Goal: Task Accomplishment & Management: Use online tool/utility

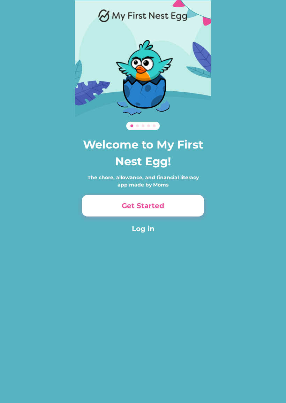
click at [147, 230] on button "Log in" at bounding box center [143, 228] width 122 height 10
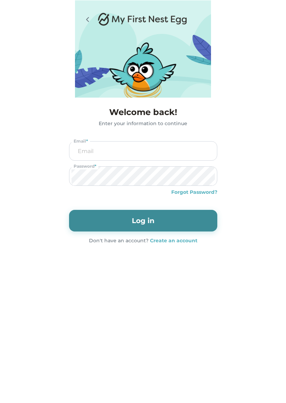
click at [142, 157] on input "email" at bounding box center [142, 151] width 143 height 19
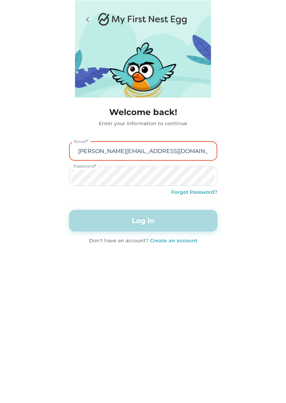
type input "jenniferhovda@hotmail.com"
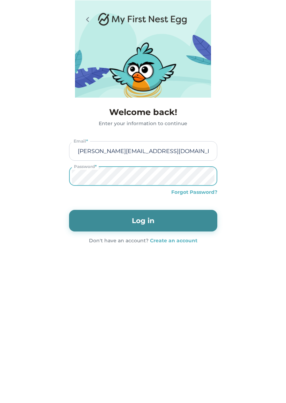
click at [139, 221] on button "Log in" at bounding box center [143, 221] width 148 height 22
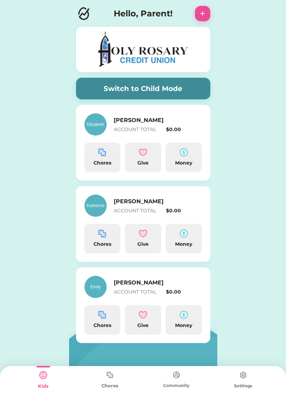
click at [108, 379] on img at bounding box center [110, 375] width 14 height 14
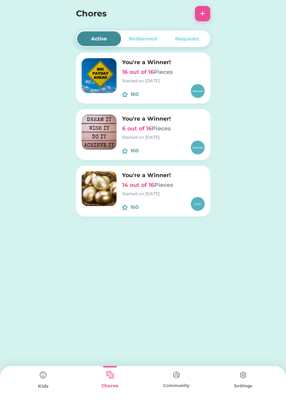
click at [202, 13] on button "+" at bounding box center [202, 13] width 15 height 15
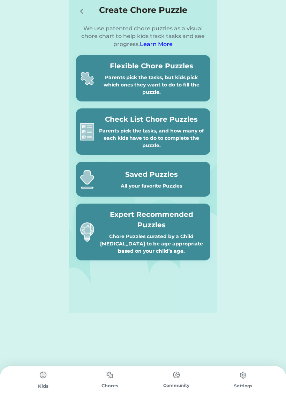
click at [153, 237] on div "Chore Puzzles curated by a Child [MEDICAL_DATA] to be age appropriate based on …" at bounding box center [151, 244] width 109 height 22
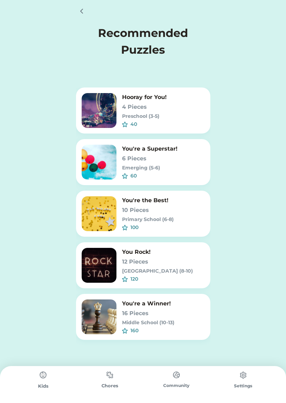
click at [162, 319] on div "Middle School (10-13)" at bounding box center [163, 322] width 83 height 7
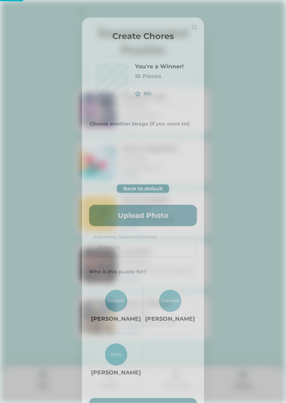
type input "0.2857"
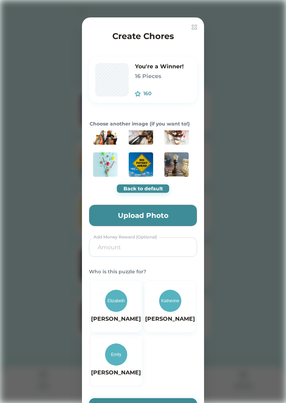
scroll to position [44, 0]
click at [141, 163] on img at bounding box center [141, 164] width 24 height 24
type input "0.0926"
click at [118, 356] on img at bounding box center [116, 354] width 22 height 22
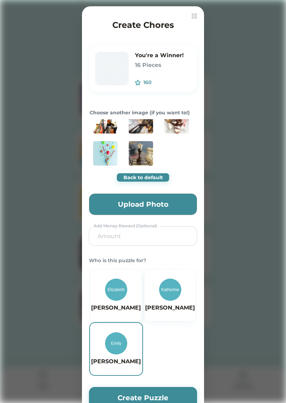
scroll to position [41, 0]
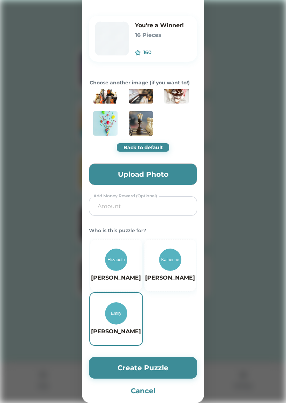
click at [152, 370] on button "Create Puzzle" at bounding box center [143, 368] width 108 height 22
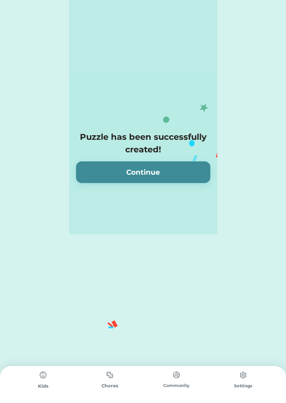
scroll to position [0, 0]
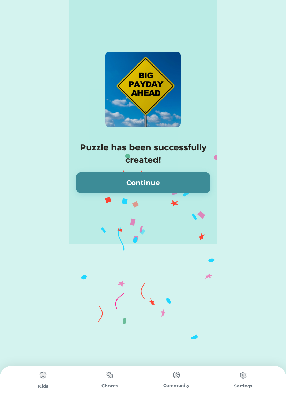
click at [178, 180] on button "Continue" at bounding box center [143, 183] width 134 height 22
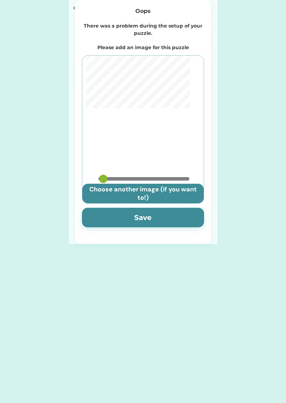
type input "0.825"
click at [169, 218] on button "Save" at bounding box center [143, 218] width 122 height 20
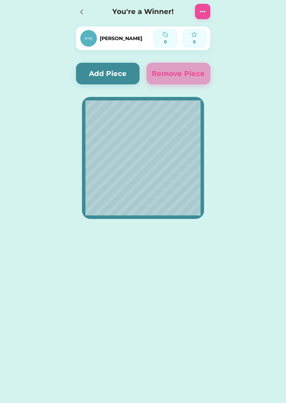
click at [76, 14] on div at bounding box center [81, 11] width 10 height 10
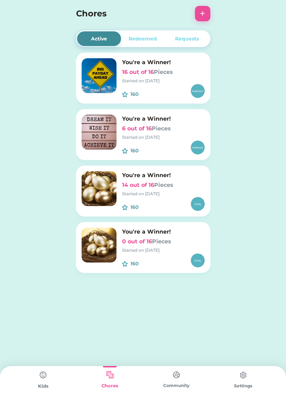
click at [191, 191] on div "Started on [DATE]" at bounding box center [163, 194] width 83 height 6
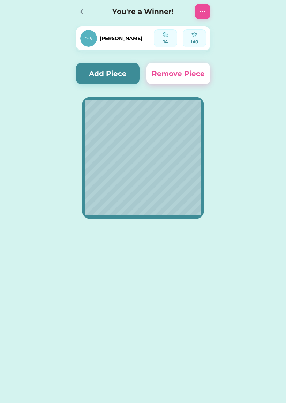
click at [128, 68] on button "Add Piece" at bounding box center [108, 74] width 64 height 22
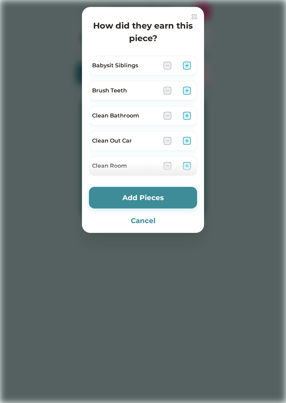
click at [190, 89] on img at bounding box center [187, 90] width 8 height 8
click at [165, 197] on button "Add Pieces" at bounding box center [143, 198] width 108 height 22
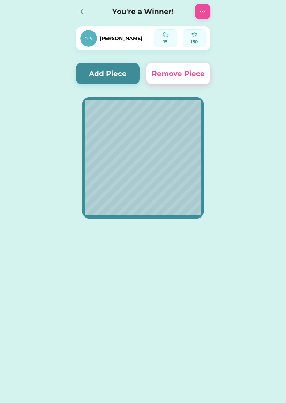
click at [125, 73] on button "Add Piece" at bounding box center [108, 74] width 64 height 22
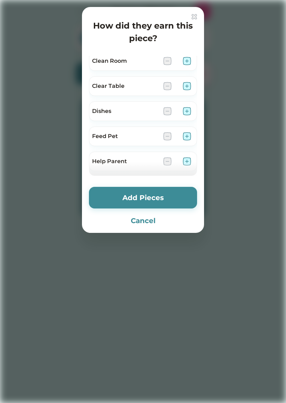
scroll to position [105, 0]
click at [186, 89] on img at bounding box center [187, 86] width 8 height 8
click at [173, 197] on button "Add Pieces" at bounding box center [143, 198] width 108 height 22
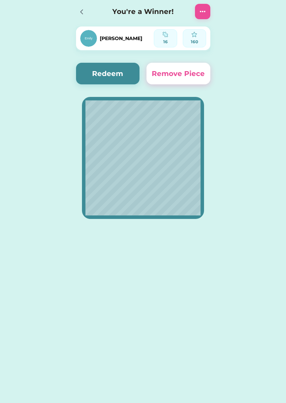
click at [112, 73] on button "Redeem" at bounding box center [108, 74] width 64 height 22
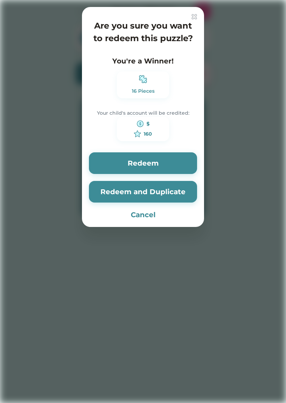
click at [184, 163] on button "Redeem" at bounding box center [143, 163] width 108 height 22
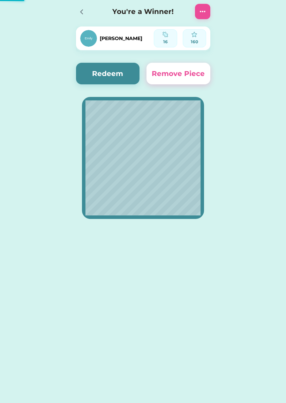
click at [116, 83] on button "Redeem" at bounding box center [108, 74] width 64 height 22
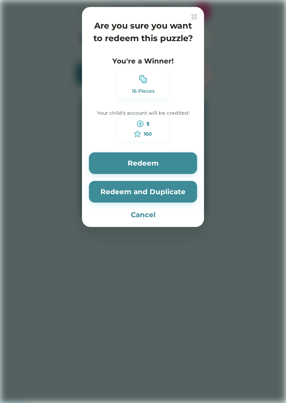
click at [159, 158] on button "Redeem" at bounding box center [143, 163] width 108 height 22
click at [158, 165] on button "Redeem" at bounding box center [143, 163] width 108 height 22
click at [153, 163] on button "Redeem" at bounding box center [143, 163] width 108 height 22
click at [157, 164] on button "Redeem" at bounding box center [143, 163] width 108 height 22
click at [147, 170] on button "Redeem" at bounding box center [143, 163] width 108 height 22
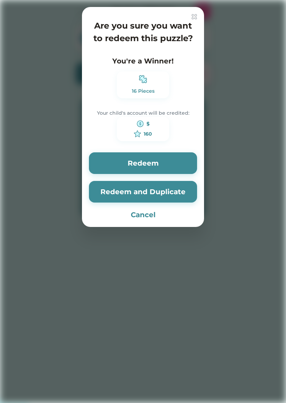
click at [151, 165] on button "Redeem" at bounding box center [143, 163] width 108 height 22
click at [154, 161] on button "Redeem" at bounding box center [143, 163] width 108 height 22
click at [161, 156] on button "Redeem" at bounding box center [143, 163] width 108 height 22
click at [166, 162] on button "Redeem" at bounding box center [143, 163] width 108 height 22
click at [175, 160] on button "Redeem" at bounding box center [143, 163] width 108 height 22
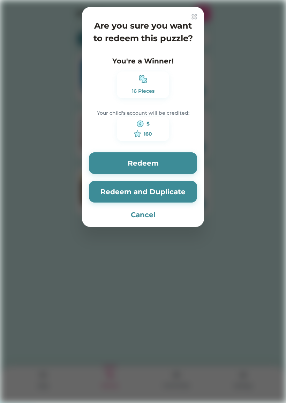
click at [179, 164] on button "Redeem" at bounding box center [143, 163] width 108 height 22
click at [176, 161] on button "Redeem" at bounding box center [143, 163] width 108 height 22
click at [159, 152] on button "Redeem" at bounding box center [143, 163] width 108 height 22
click at [141, 167] on button "Redeem" at bounding box center [143, 163] width 108 height 22
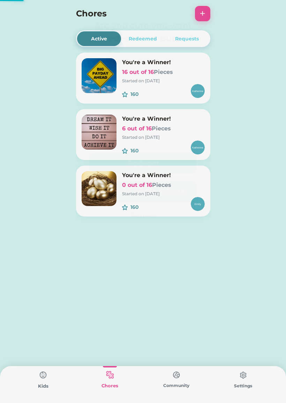
click at [141, 160] on div "You're a Winner! 6 out of 16 Pieces Started on [DATE] 160" at bounding box center [143, 134] width 134 height 51
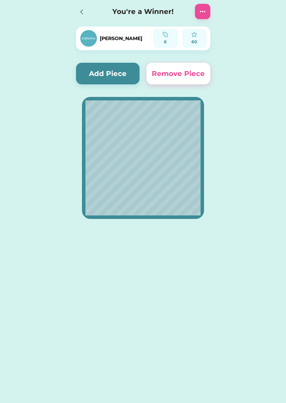
click at [78, 4] on div at bounding box center [83, 11] width 15 height 15
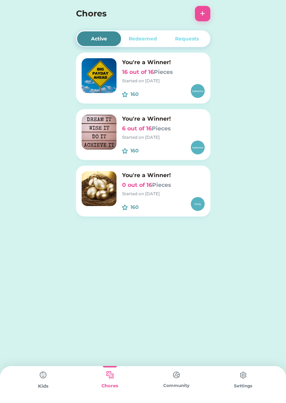
click at [125, 141] on div "160" at bounding box center [163, 148] width 83 height 14
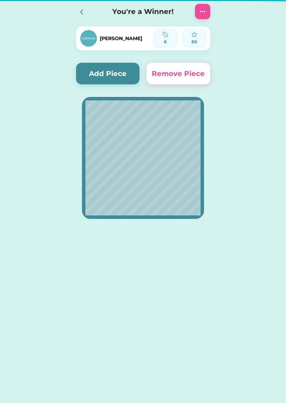
click at [84, 8] on icon at bounding box center [81, 12] width 8 height 8
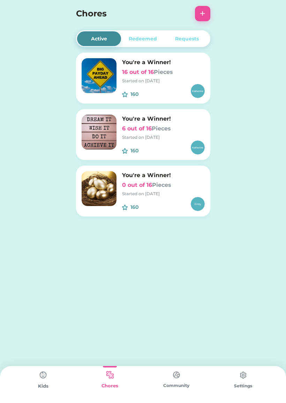
click at [42, 380] on img at bounding box center [43, 375] width 14 height 14
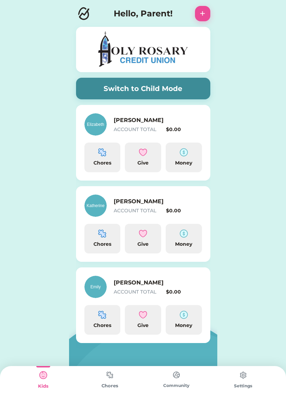
click at [116, 379] on img at bounding box center [110, 375] width 14 height 14
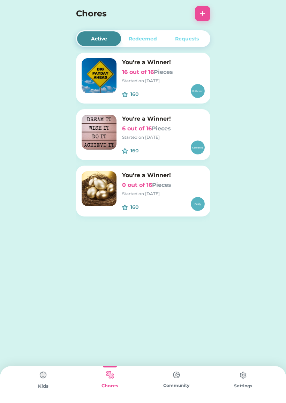
click at [137, 129] on h6 "6 out of 16 Pieces" at bounding box center [163, 128] width 83 height 8
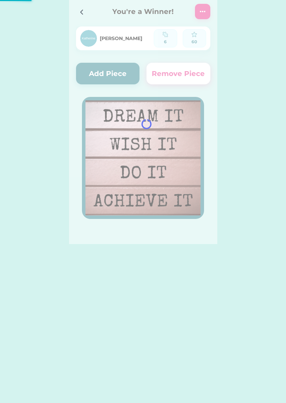
click at [111, 77] on div at bounding box center [143, 122] width 148 height 244
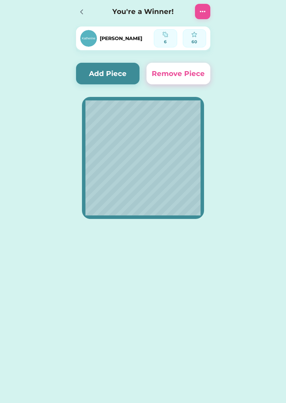
click at [111, 70] on button "Add Piece" at bounding box center [108, 74] width 64 height 22
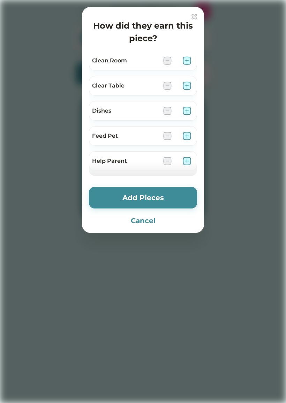
click at [232, 46] on div at bounding box center [143, 201] width 286 height 403
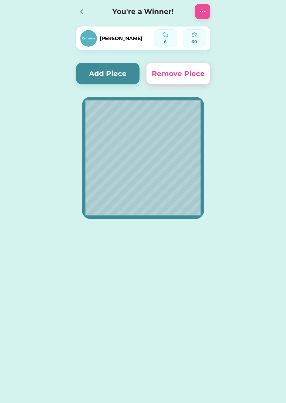
click at [89, 9] on div at bounding box center [83, 11] width 15 height 15
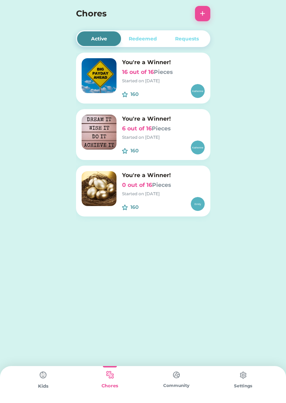
click at [33, 376] on div "Kids" at bounding box center [43, 384] width 67 height 37
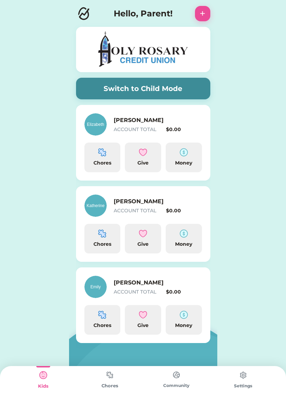
click at [112, 380] on img at bounding box center [110, 375] width 14 height 14
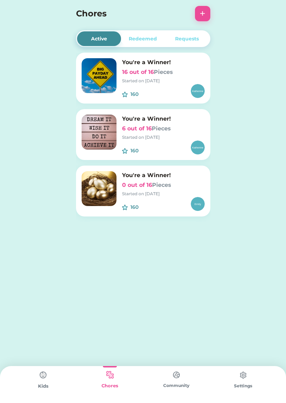
click at [149, 183] on h6 "0 out of 16 Pieces" at bounding box center [163, 185] width 83 height 8
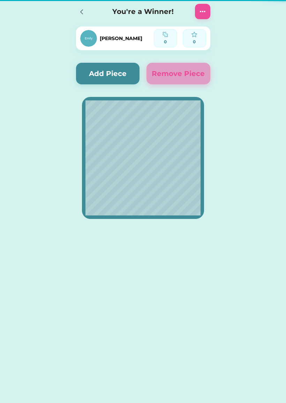
click at [122, 52] on div "[PERSON_NAME] 0 0 Add Piece Redeem Remove Piece" at bounding box center [143, 120] width 148 height 240
click at [113, 66] on button "Add Piece" at bounding box center [108, 74] width 64 height 22
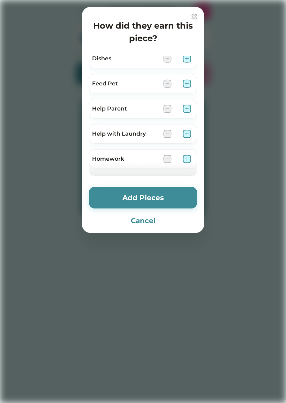
scroll to position [158, 0]
click at [189, 81] on img at bounding box center [187, 83] width 8 height 8
click at [172, 193] on button "Add Pieces" at bounding box center [143, 198] width 108 height 22
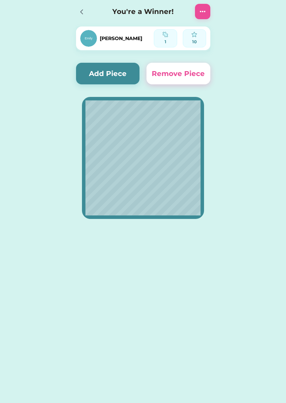
click at [124, 75] on button "Add Piece" at bounding box center [108, 74] width 64 height 22
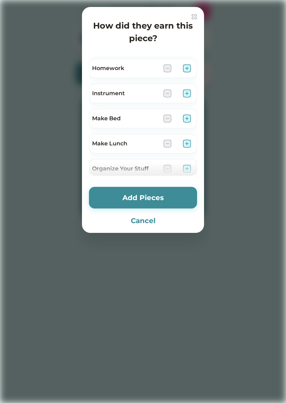
scroll to position [250, 0]
click at [190, 119] on img at bounding box center [187, 117] width 8 height 8
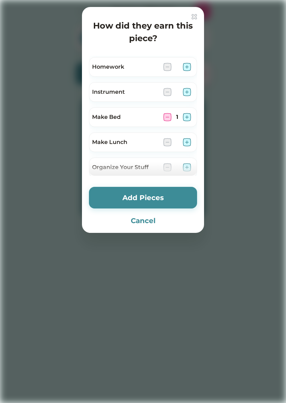
click at [172, 188] on button "Add Pieces" at bounding box center [143, 198] width 108 height 22
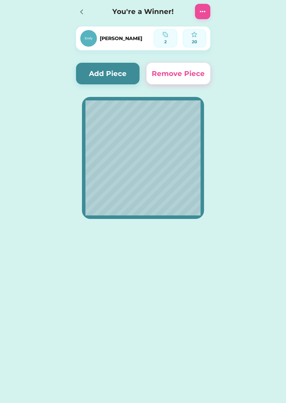
click at [84, 8] on icon at bounding box center [81, 12] width 8 height 8
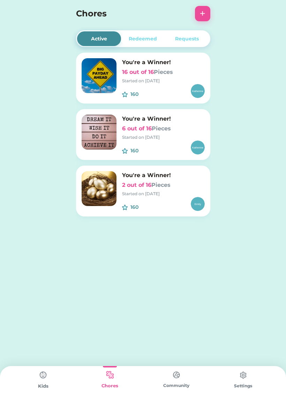
click at [43, 376] on img at bounding box center [43, 375] width 14 height 14
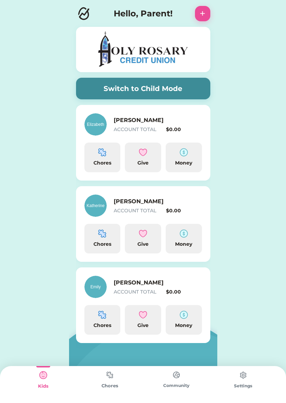
click at [104, 386] on div "Chores" at bounding box center [109, 385] width 67 height 7
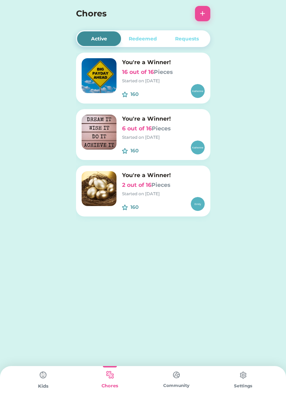
click at [148, 33] on div "Redeemed" at bounding box center [143, 38] width 44 height 15
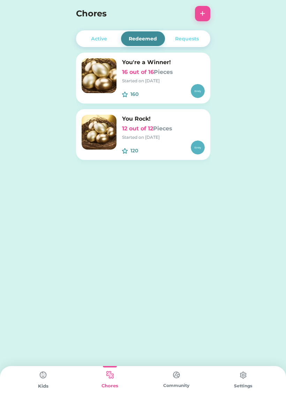
click at [191, 32] on div "Requests" at bounding box center [187, 38] width 44 height 15
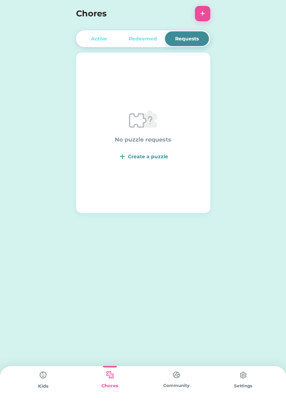
click at [144, 32] on div "Redeemed" at bounding box center [143, 38] width 44 height 15
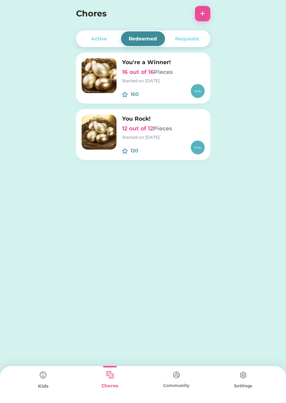
click at [93, 39] on div "Active" at bounding box center [99, 38] width 16 height 7
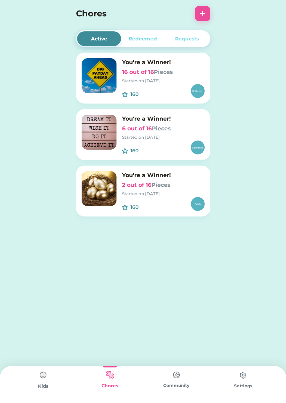
click at [116, 66] on img at bounding box center [99, 75] width 35 height 35
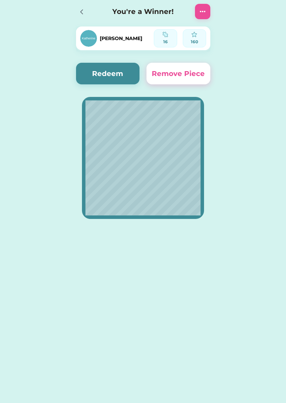
click at [121, 77] on button "Redeem" at bounding box center [108, 74] width 64 height 22
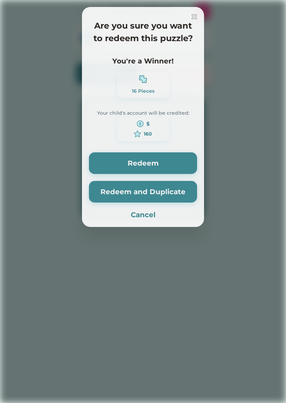
click at [124, 74] on div "16 Pieces" at bounding box center [143, 84] width 52 height 27
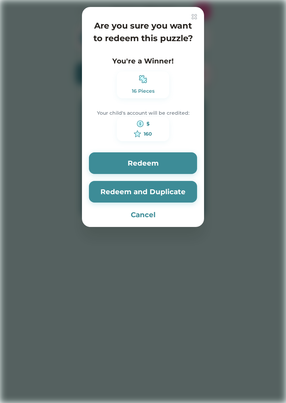
click at [163, 162] on button "Redeem" at bounding box center [143, 163] width 108 height 22
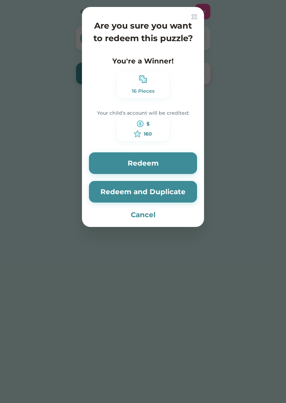
click at [161, 161] on button "Redeem" at bounding box center [143, 163] width 108 height 22
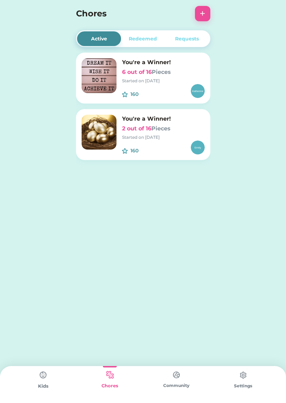
click at [163, 86] on div "160 $" at bounding box center [163, 91] width 83 height 14
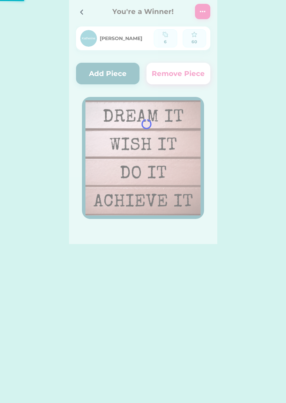
click at [248, 122] on div "Active Redeemed Requests You're a Winner! 6 out of 16 Pieces Started on [DATE] …" at bounding box center [143, 122] width 286 height 244
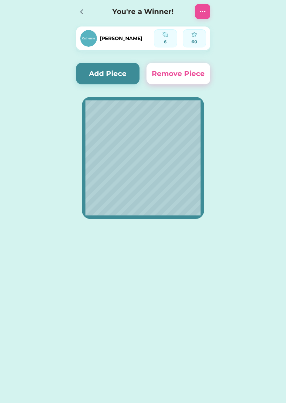
click at [83, 13] on icon at bounding box center [81, 12] width 8 height 8
